Goal: Transaction & Acquisition: Purchase product/service

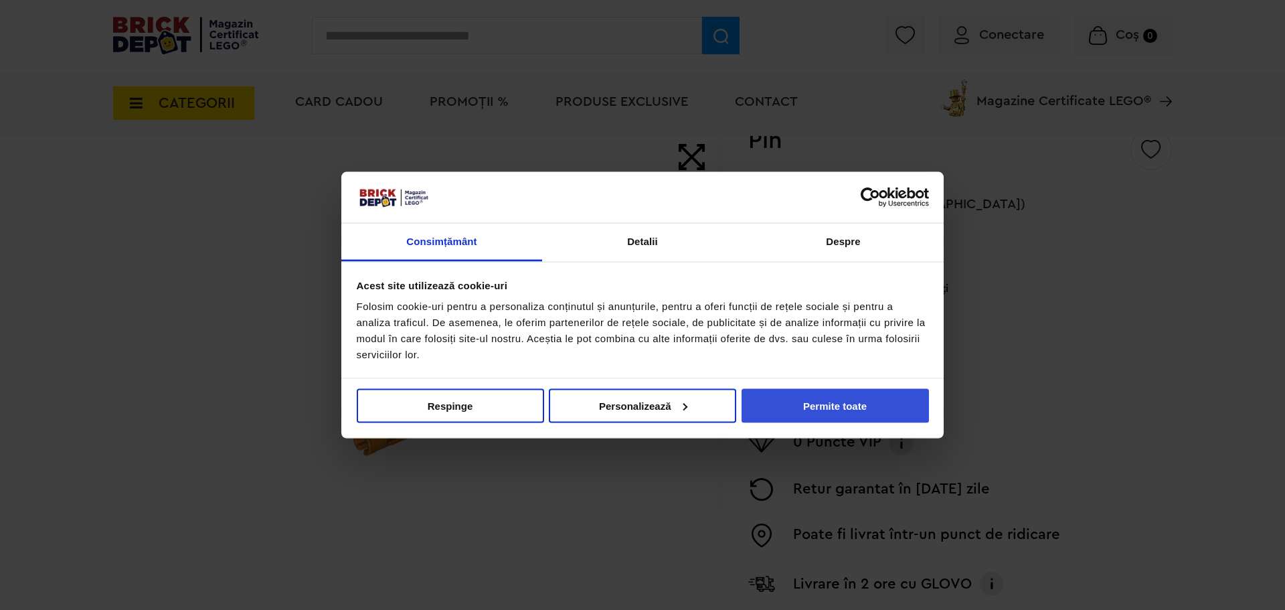
click at [830, 402] on button "Permite toate" at bounding box center [835, 405] width 187 height 34
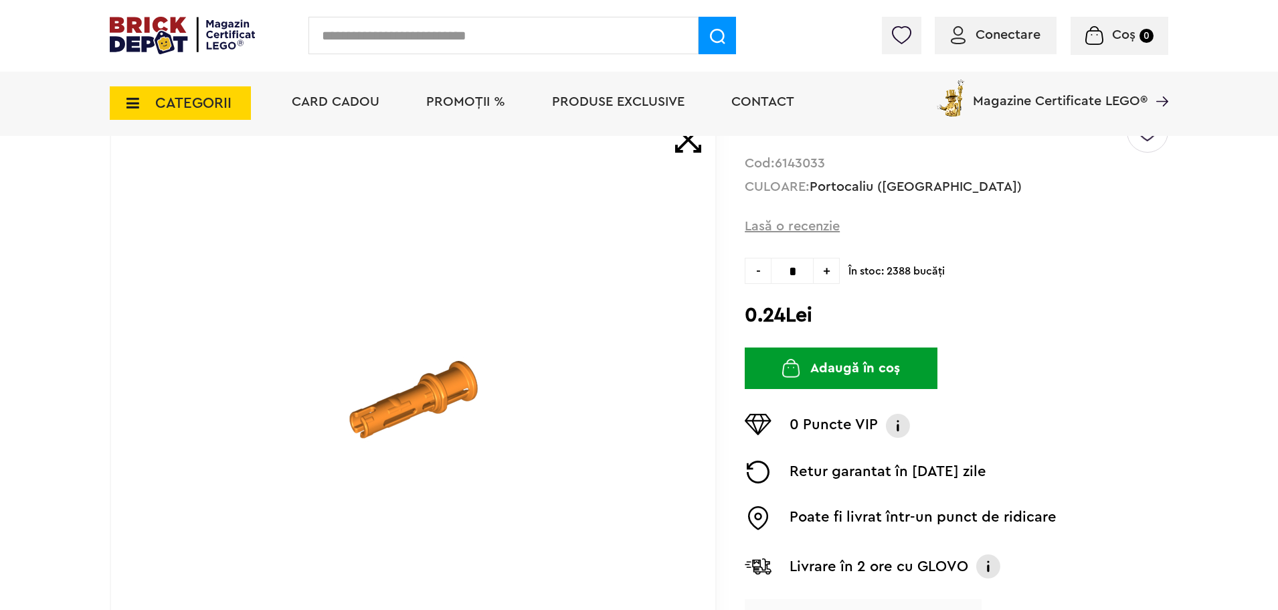
scroll to position [134, 0]
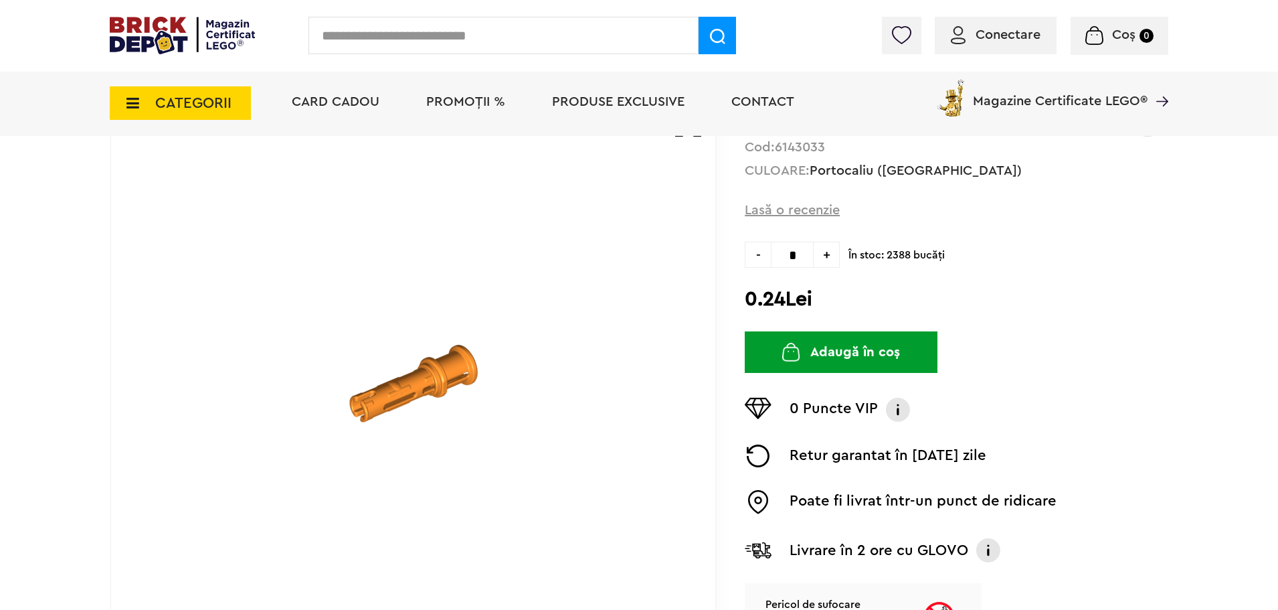
click at [827, 247] on span "+" at bounding box center [827, 255] width 26 height 26
type input "*"
click at [846, 349] on button "Adaugă în coș" at bounding box center [841, 352] width 193 height 42
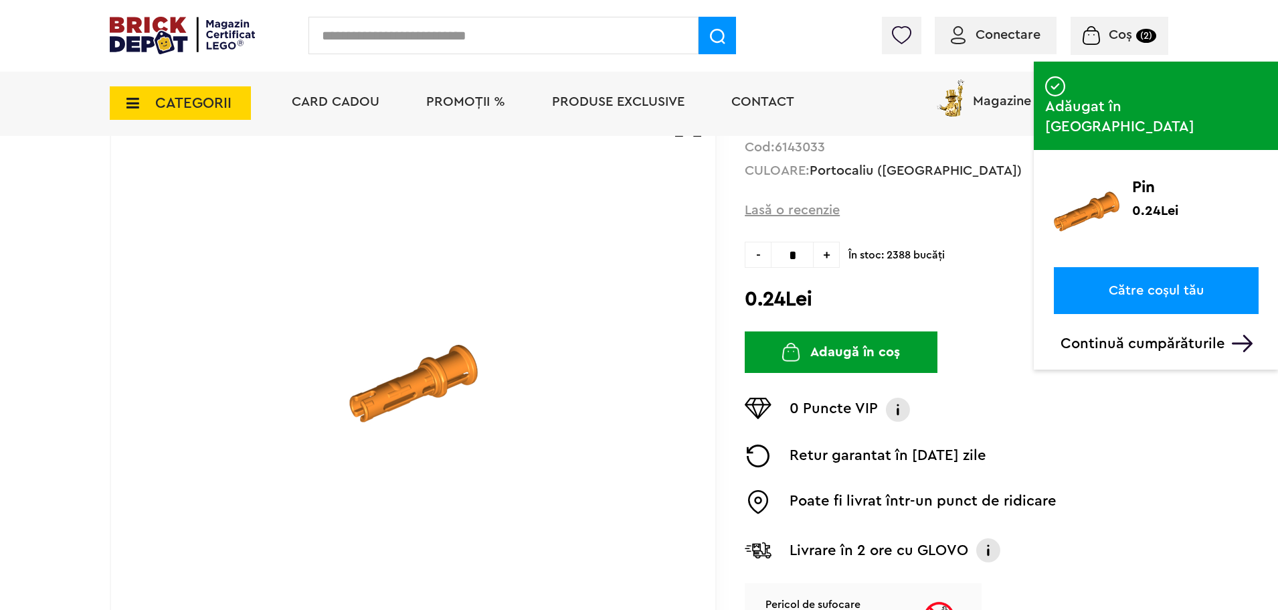
click at [1183, 267] on link "Către coșul tău" at bounding box center [1156, 290] width 205 height 47
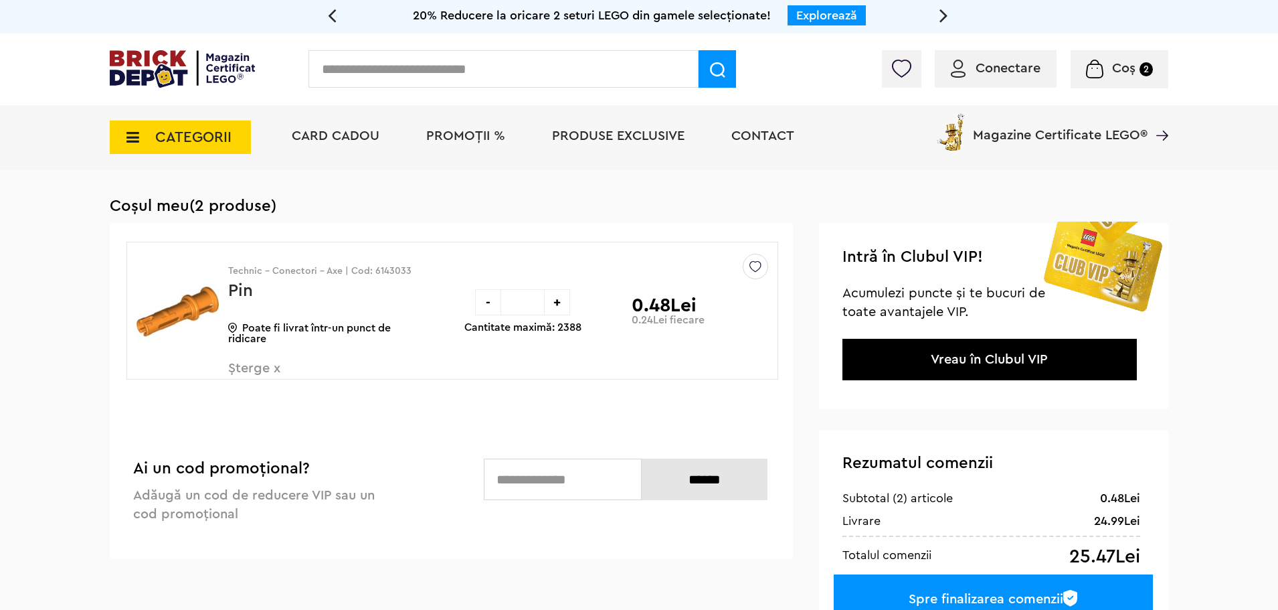
click at [131, 141] on icon at bounding box center [128, 137] width 21 height 15
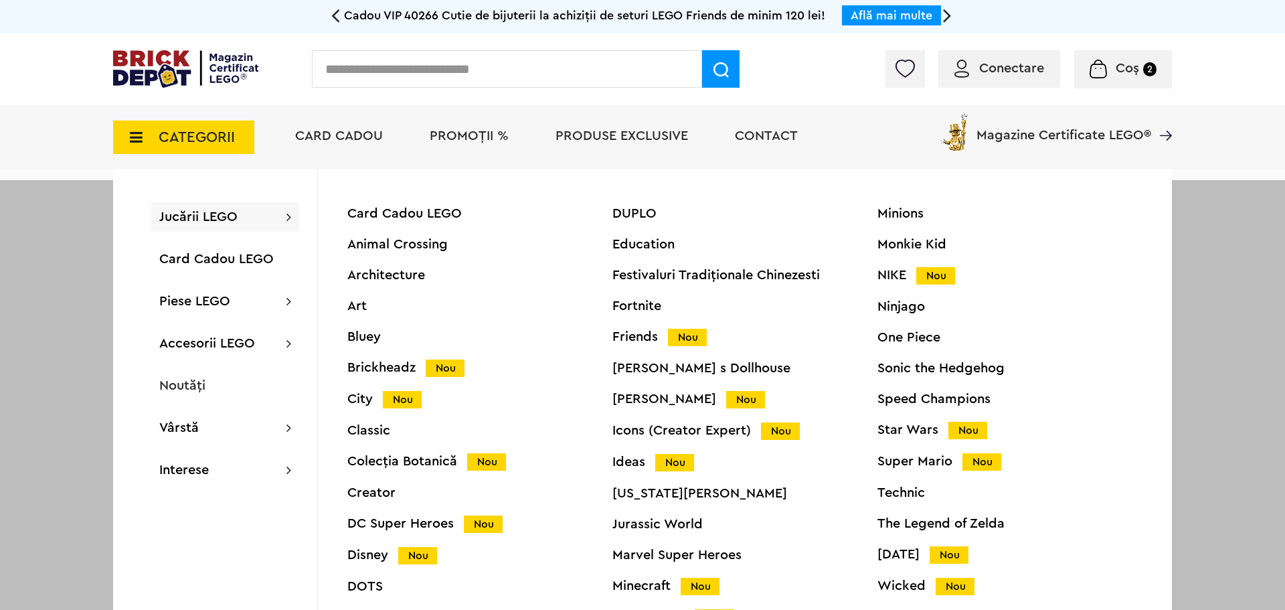
click at [364, 339] on div "Bluey" at bounding box center [479, 336] width 265 height 13
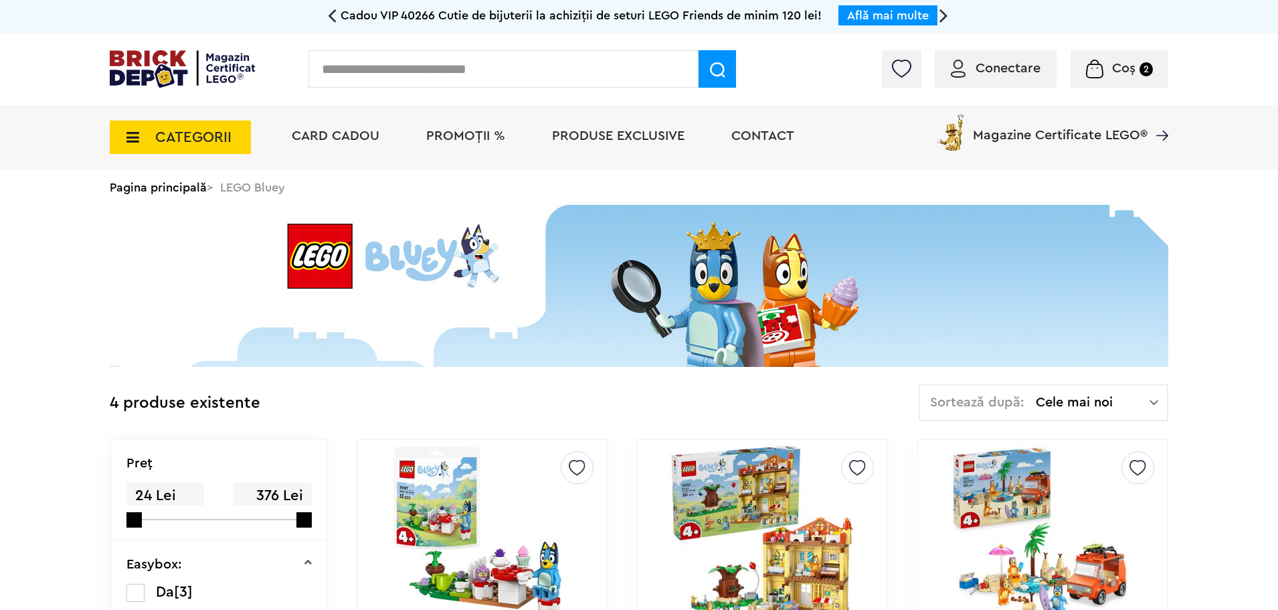
click at [181, 132] on span "CATEGORII" at bounding box center [193, 137] width 76 height 15
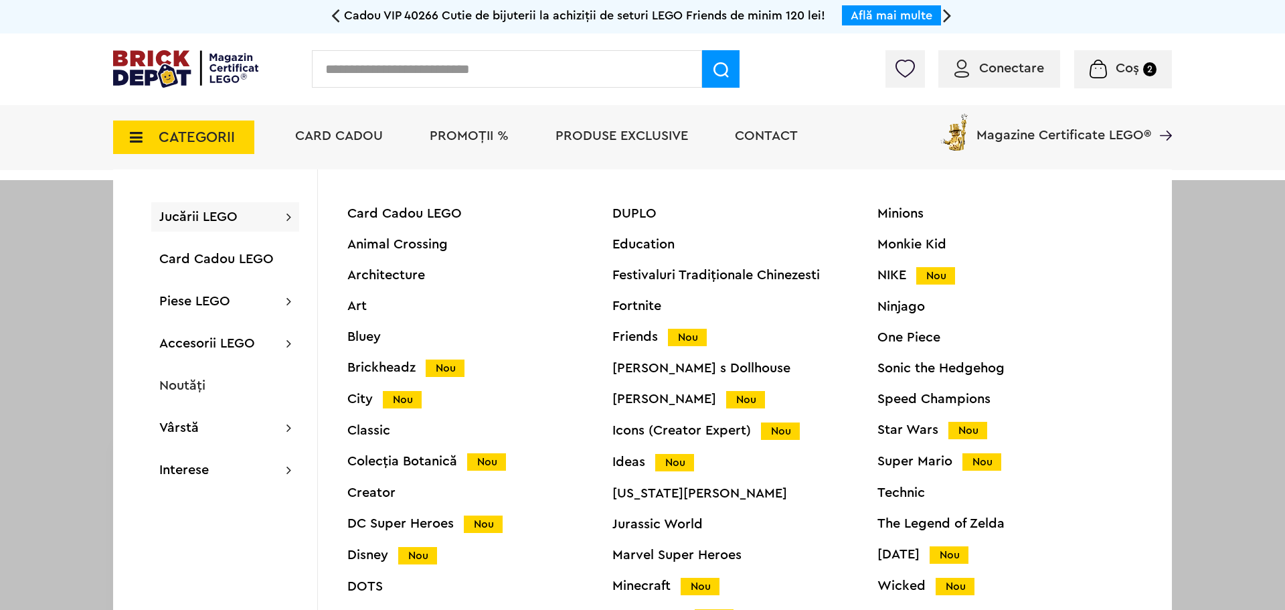
click at [213, 212] on span "Jucării LEGO" at bounding box center [198, 216] width 78 height 13
